Goal: Task Accomplishment & Management: Understand process/instructions

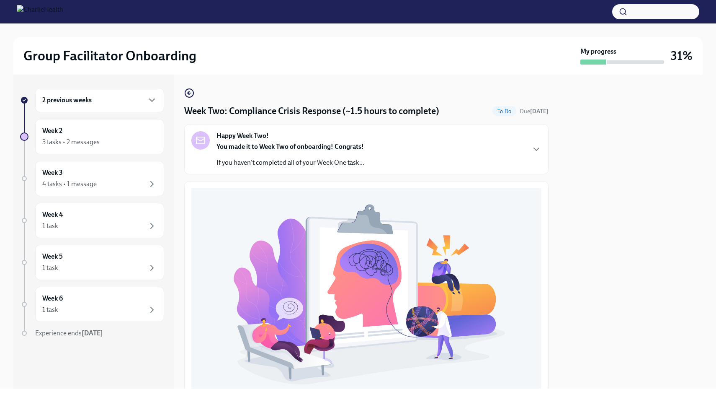
scroll to position [232, 0]
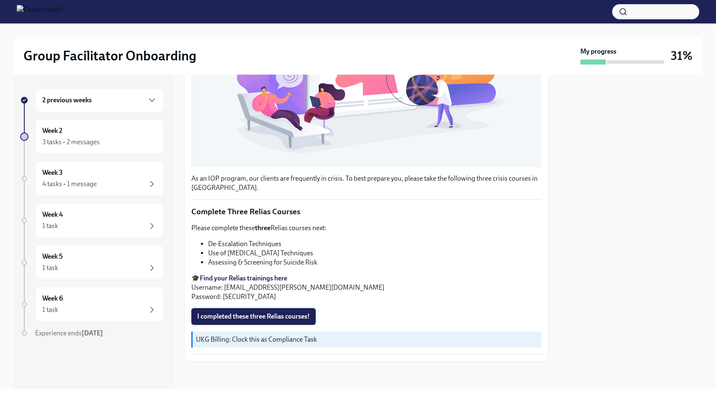
click at [231, 314] on span "I completed these three Relias courses!" at bounding box center [253, 316] width 113 height 8
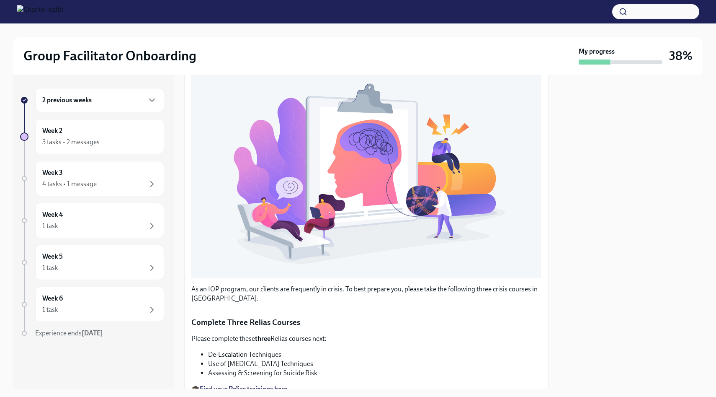
scroll to position [0, 0]
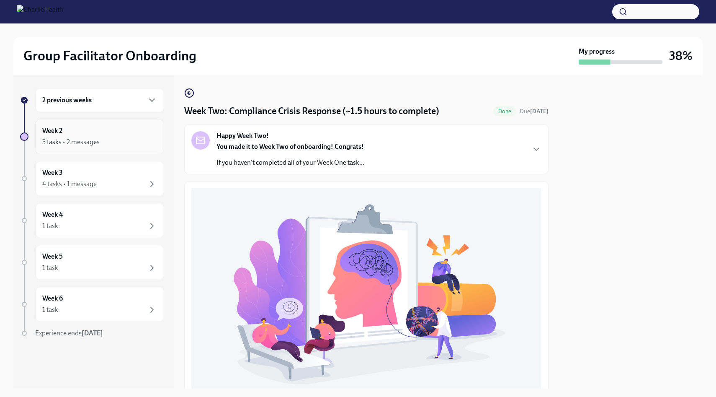
click at [121, 130] on div "Week 2 3 tasks • 2 messages" at bounding box center [99, 136] width 115 height 21
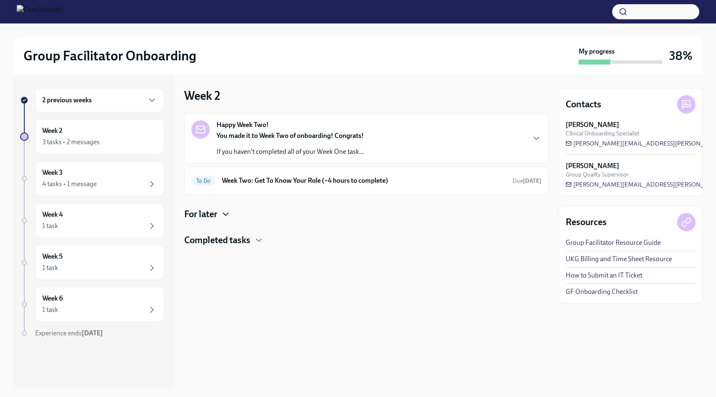
click at [225, 212] on icon "button" at bounding box center [226, 214] width 10 height 10
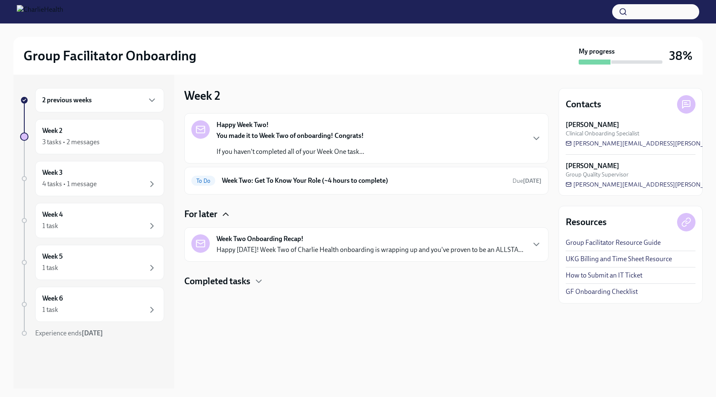
click at [222, 209] on icon "button" at bounding box center [226, 214] width 10 height 10
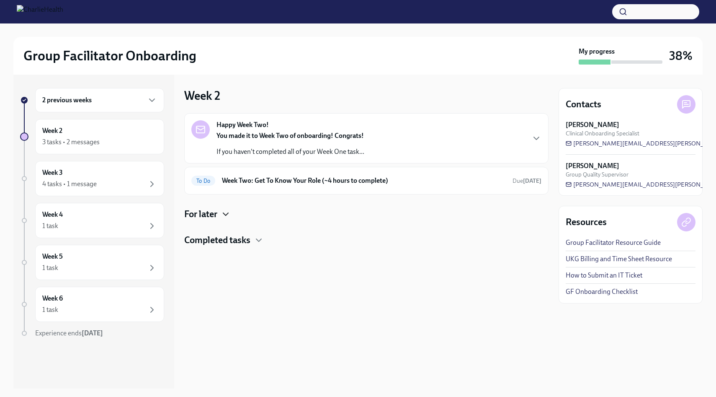
click at [235, 243] on h4 "Completed tasks" at bounding box center [217, 240] width 66 height 13
click at [216, 210] on h4 "For later" at bounding box center [200, 214] width 33 height 13
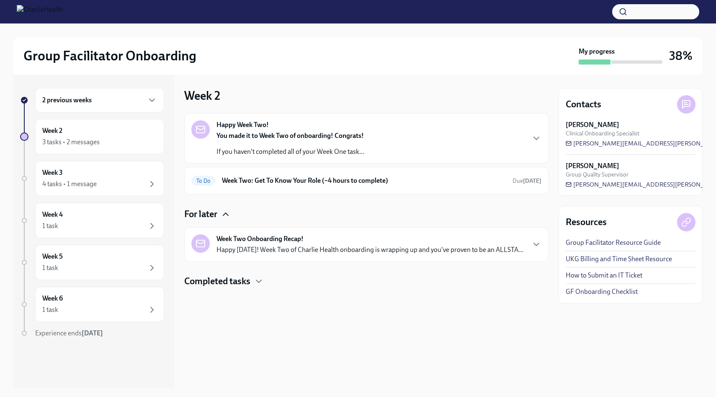
click at [231, 241] on strong "Week Two Onboarding Recap!" at bounding box center [260, 238] width 87 height 9
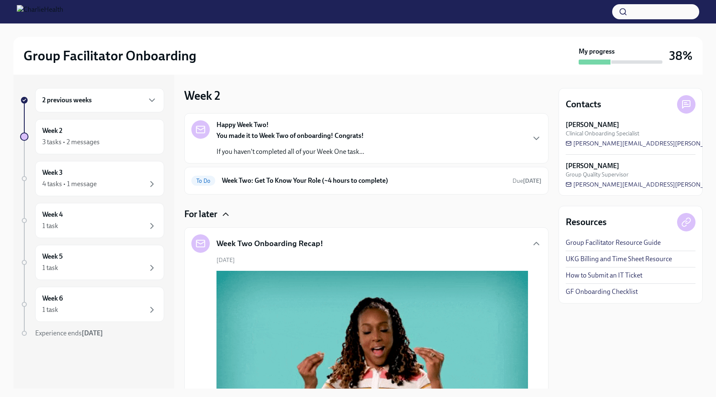
click at [225, 217] on icon "button" at bounding box center [226, 214] width 10 height 10
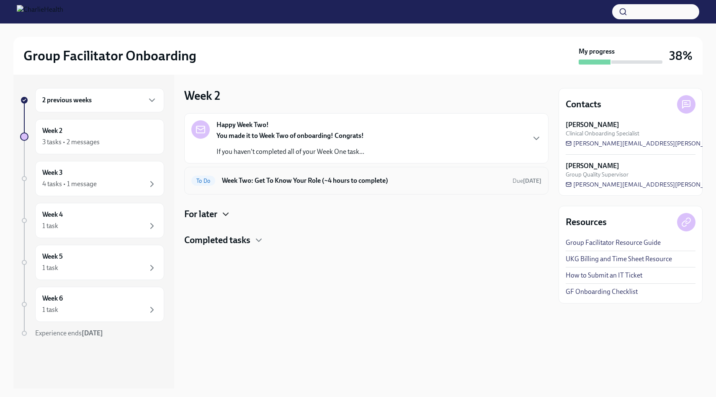
click at [252, 184] on h6 "Week Two: Get To Know Your Role (~4 hours to complete)" at bounding box center [364, 180] width 284 height 9
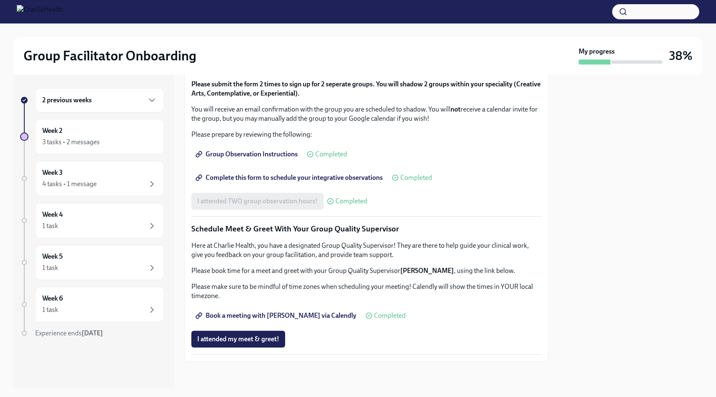
scroll to position [721, 0]
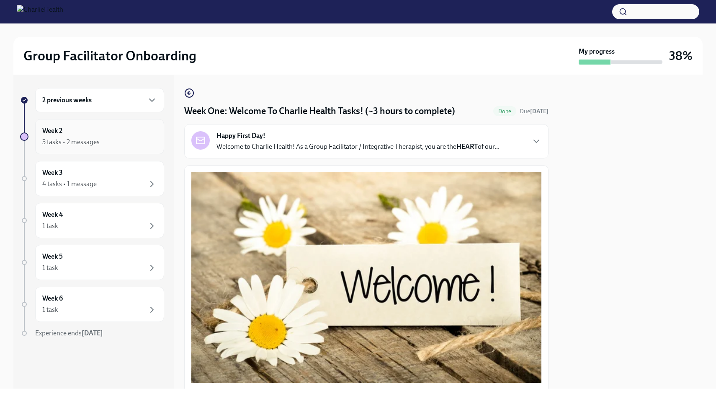
click at [125, 138] on div "3 tasks • 2 messages" at bounding box center [99, 142] width 115 height 10
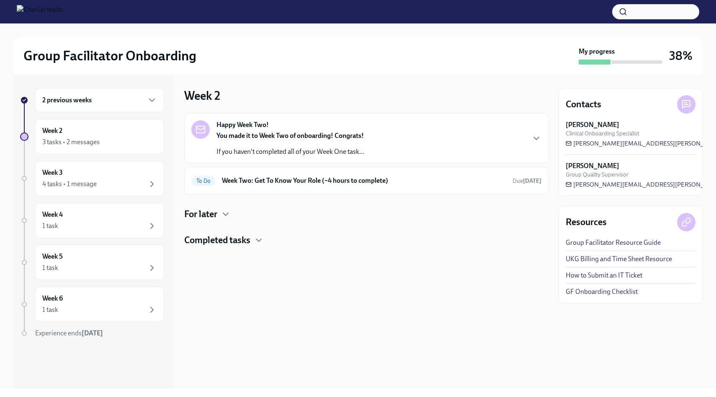
click at [242, 147] on p "If you haven't completed all of your Week One task..." at bounding box center [291, 151] width 148 height 9
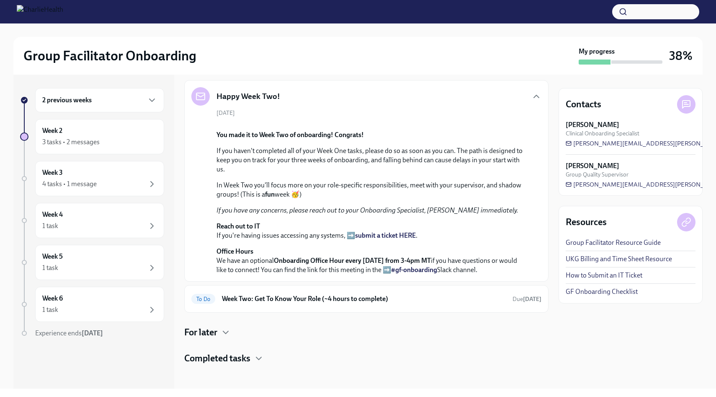
scroll to position [177, 0]
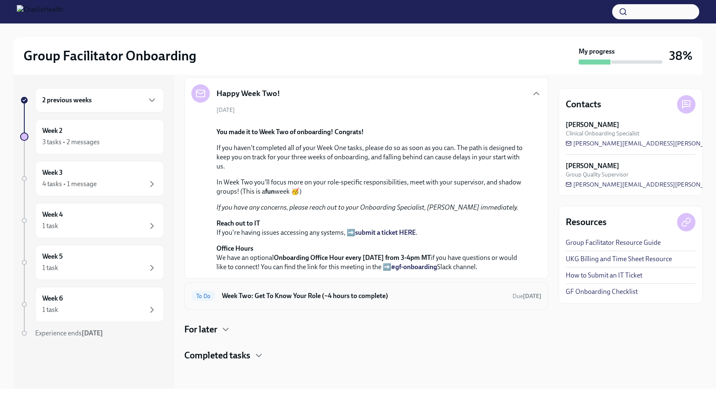
click at [268, 294] on h6 "Week Two: Get To Know Your Role (~4 hours to complete)" at bounding box center [364, 295] width 284 height 9
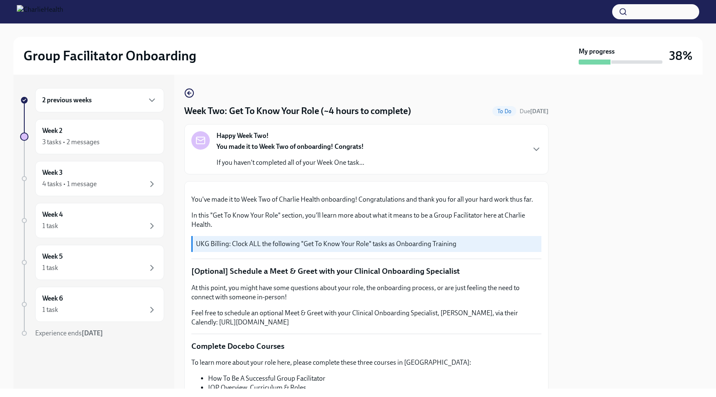
click at [529, 188] on button "Zoom image" at bounding box center [366, 188] width 350 height 0
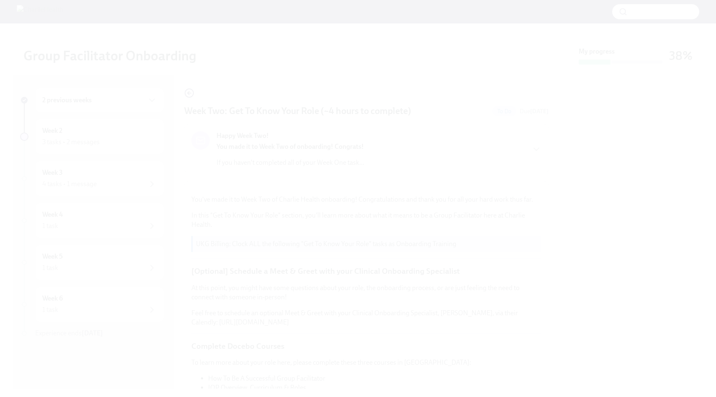
click at [529, 189] on button "Unzoom image" at bounding box center [358, 198] width 716 height 397
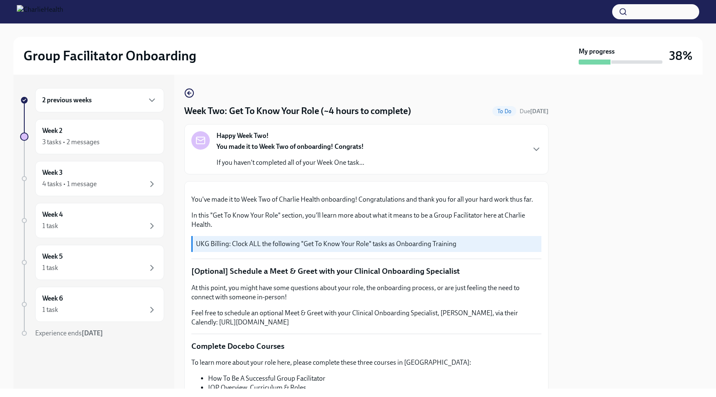
click at [534, 143] on div "Happy Week Two! You made it to Week Two of onboarding! Congrats! If you haven't…" at bounding box center [366, 149] width 350 height 36
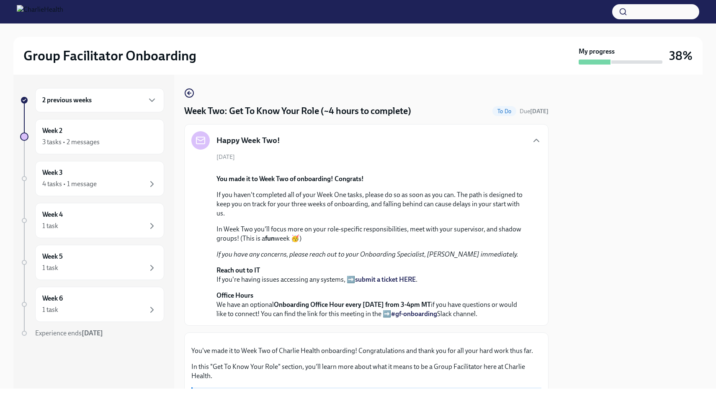
click at [534, 143] on icon "button" at bounding box center [537, 140] width 10 height 10
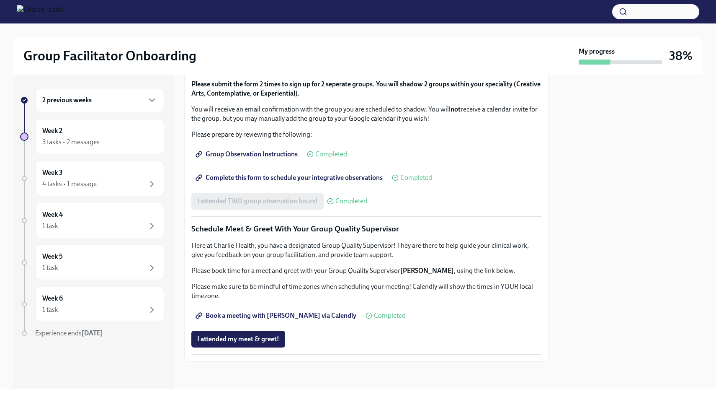
scroll to position [721, 0]
click at [119, 152] on div "Week 2 3 tasks • 2 messages" at bounding box center [99, 136] width 129 height 35
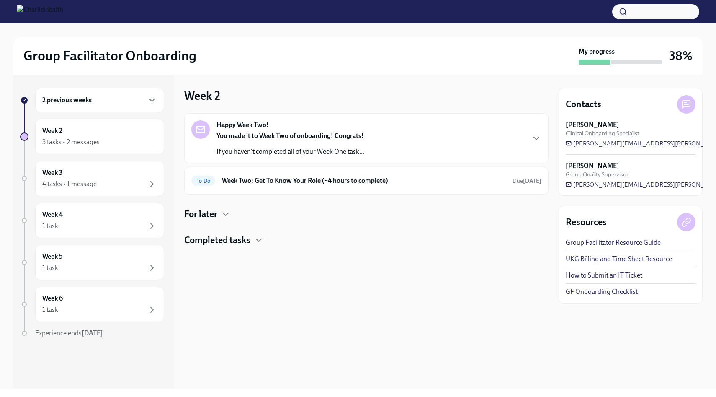
click at [215, 208] on h4 "For later" at bounding box center [200, 214] width 33 height 13
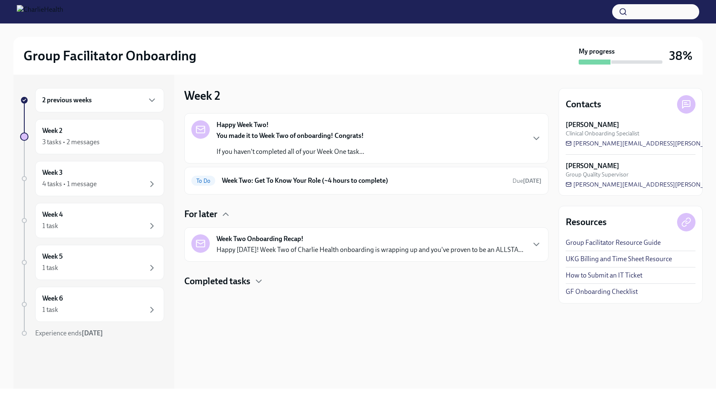
click at [247, 277] on h4 "Completed tasks" at bounding box center [217, 281] width 66 height 13
